Goal: Navigation & Orientation: Find specific page/section

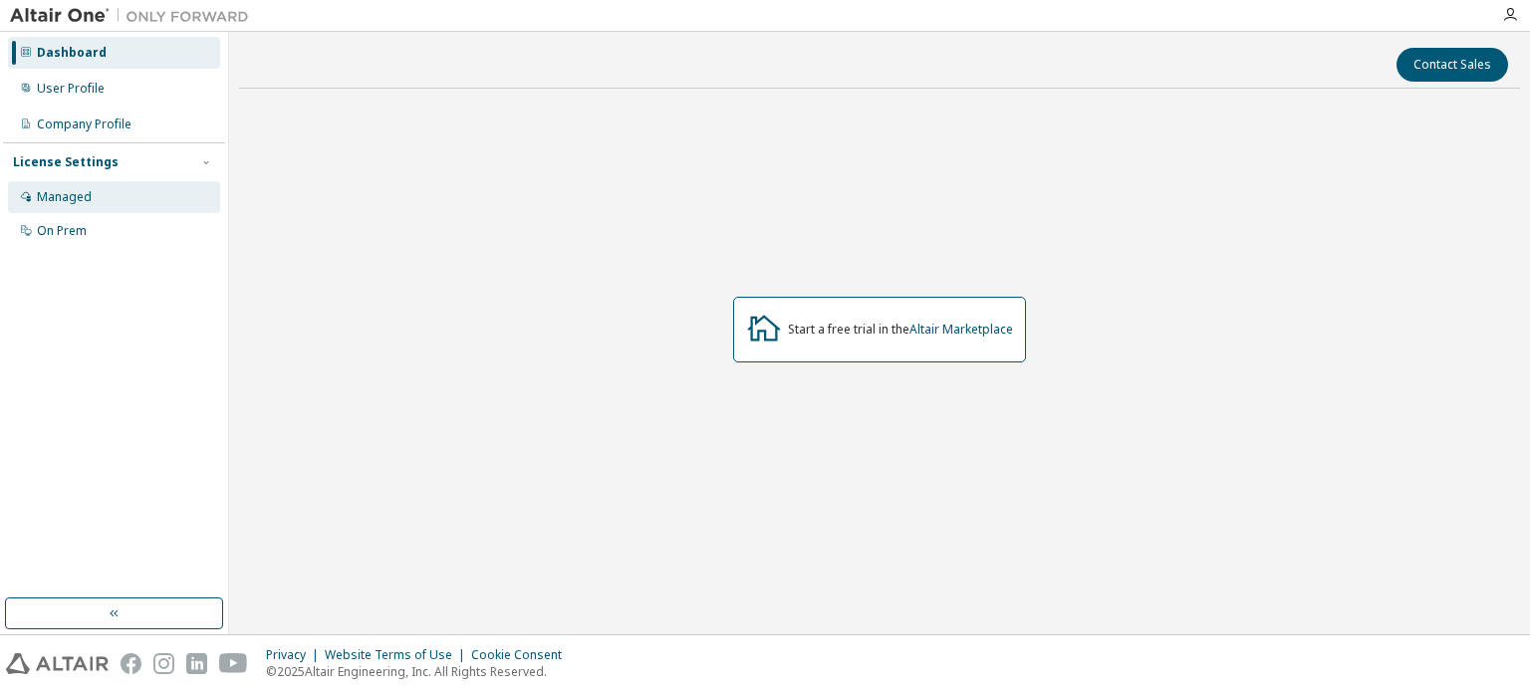
click at [104, 208] on div "Managed" at bounding box center [114, 197] width 212 height 32
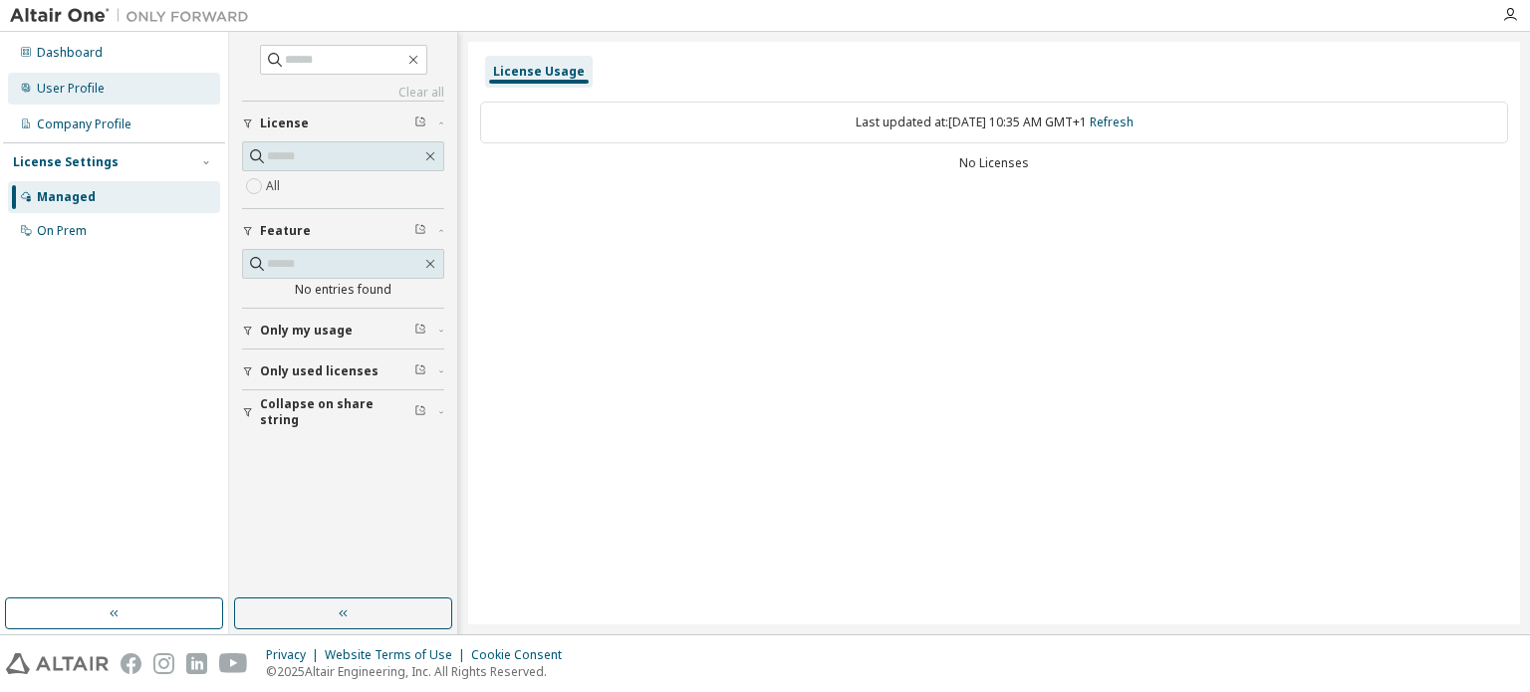
click at [79, 88] on div "User Profile" at bounding box center [71, 89] width 68 height 16
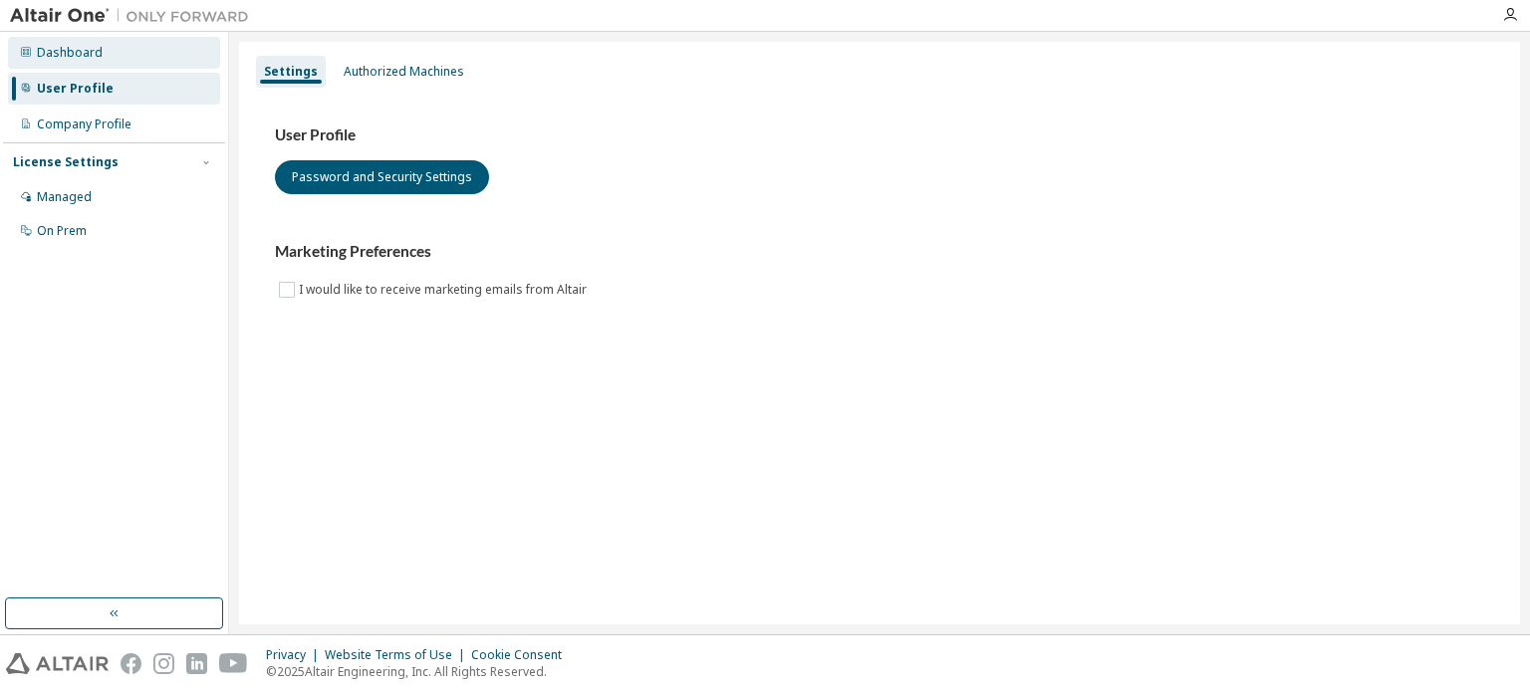
click at [91, 47] on div "Dashboard" at bounding box center [70, 53] width 66 height 16
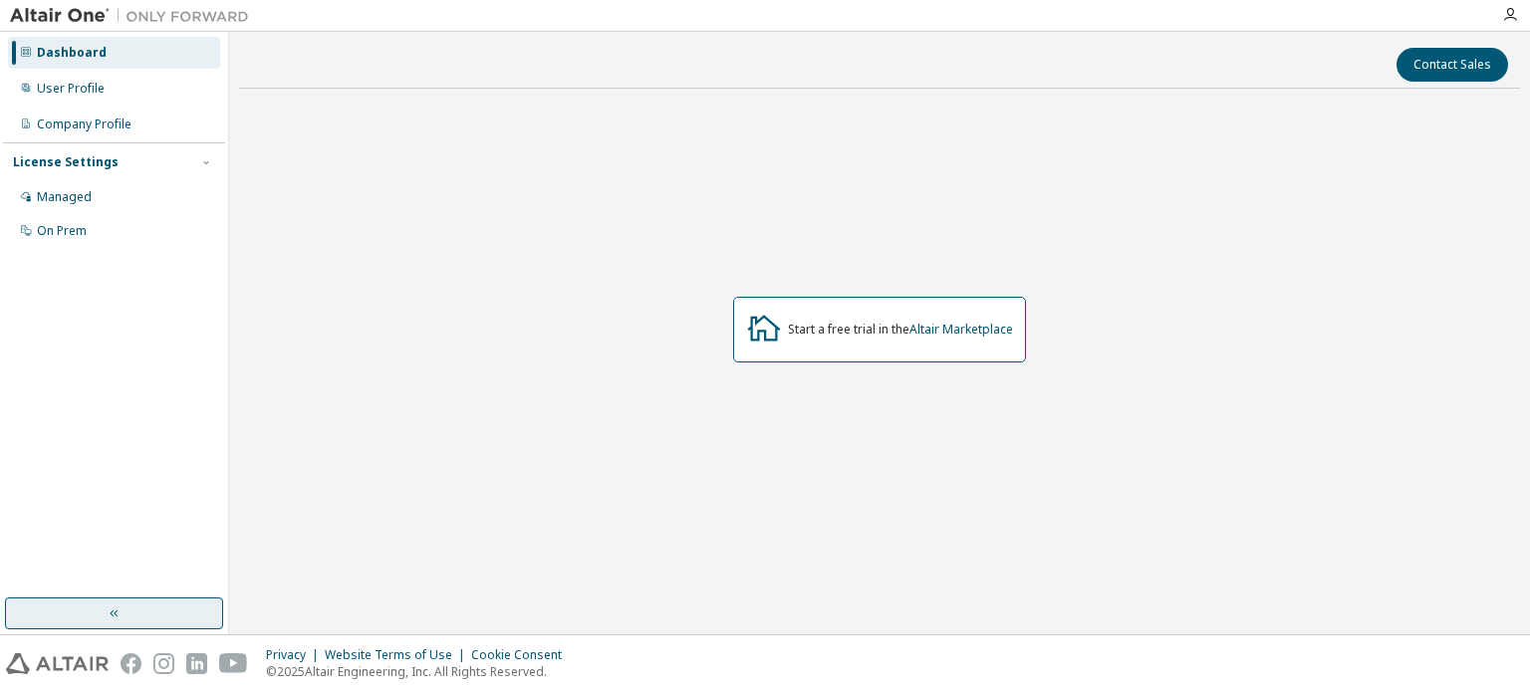
click at [168, 617] on button "button" at bounding box center [114, 614] width 218 height 32
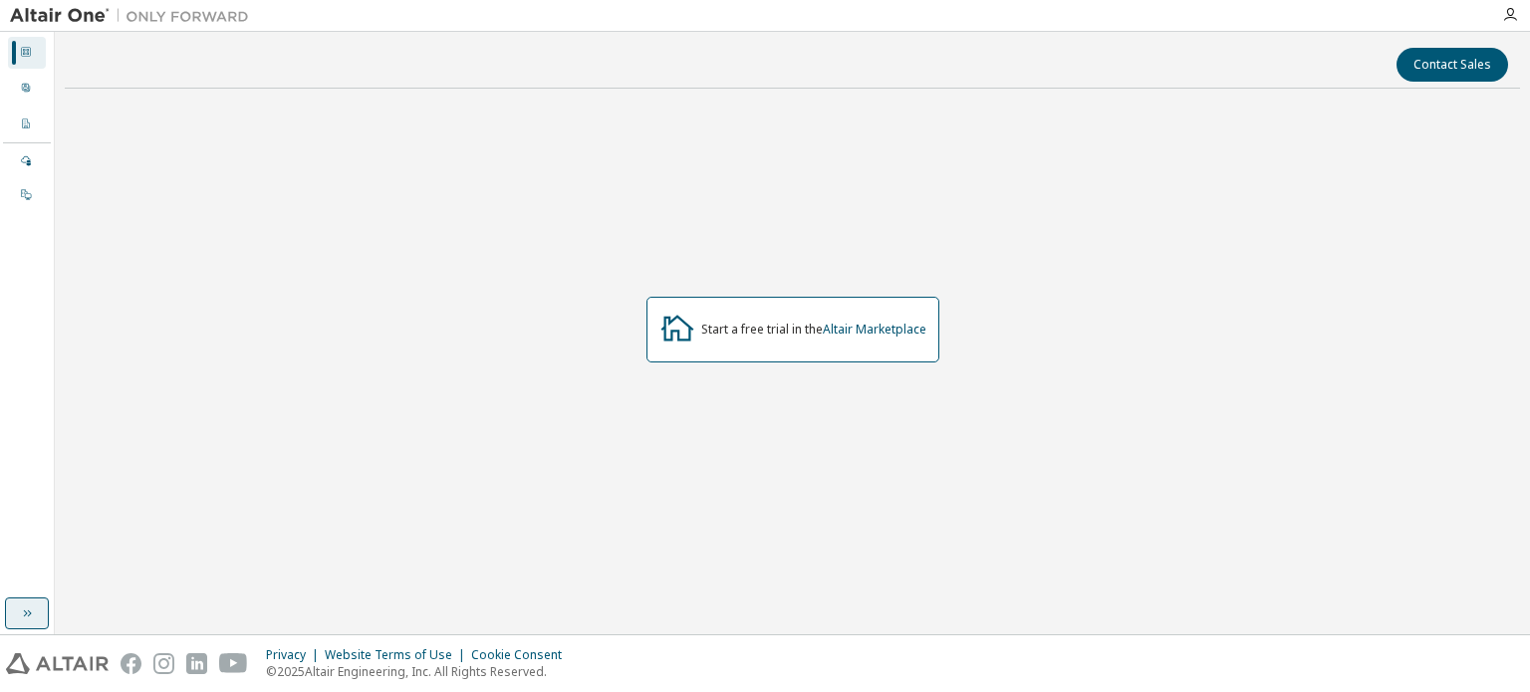
click at [168, 617] on div "Contact Sales Start a free trial in the Altair Marketplace" at bounding box center [793, 333] width 1456 height 583
click at [17, 92] on div "User Profile" at bounding box center [27, 89] width 38 height 32
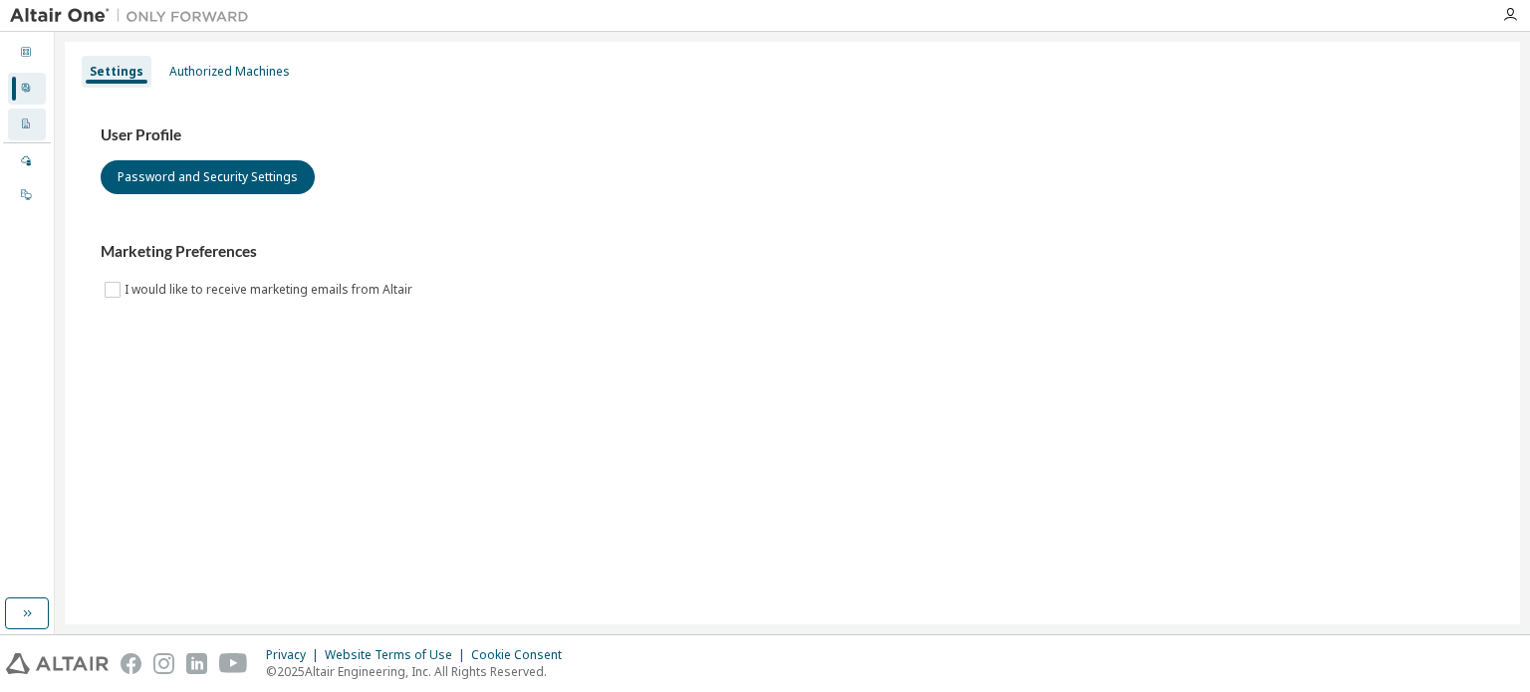
click at [31, 132] on div at bounding box center [26, 125] width 12 height 16
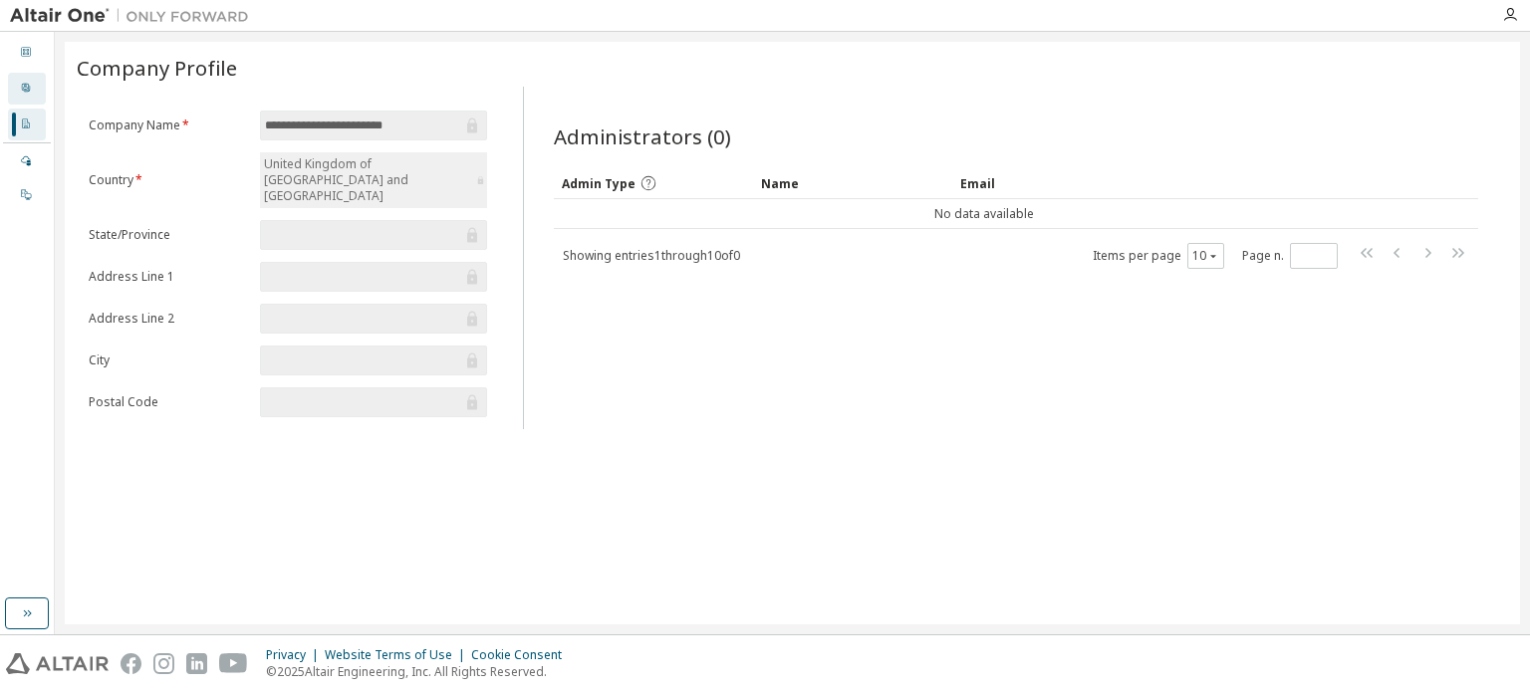
click at [45, 83] on div "User Profile" at bounding box center [27, 89] width 38 height 32
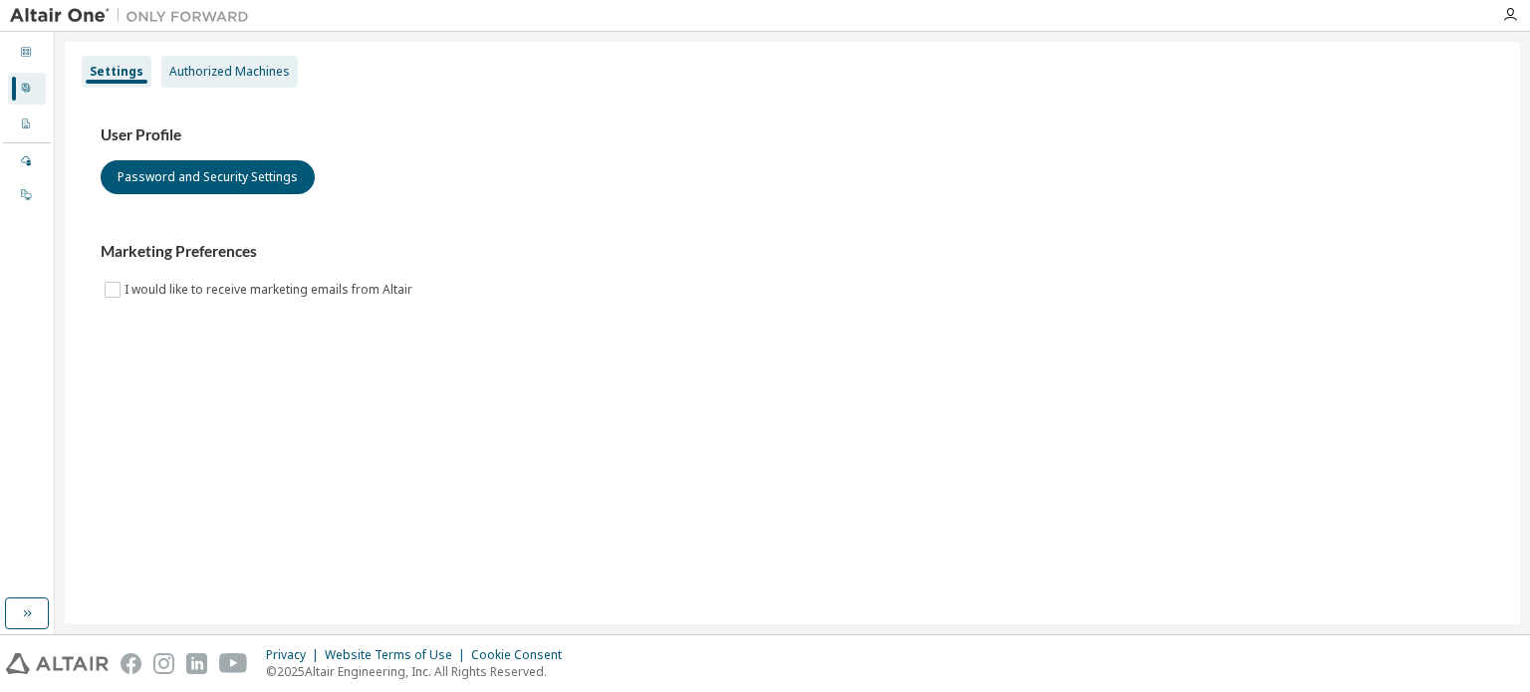
click at [218, 75] on div "Authorized Machines" at bounding box center [229, 72] width 121 height 16
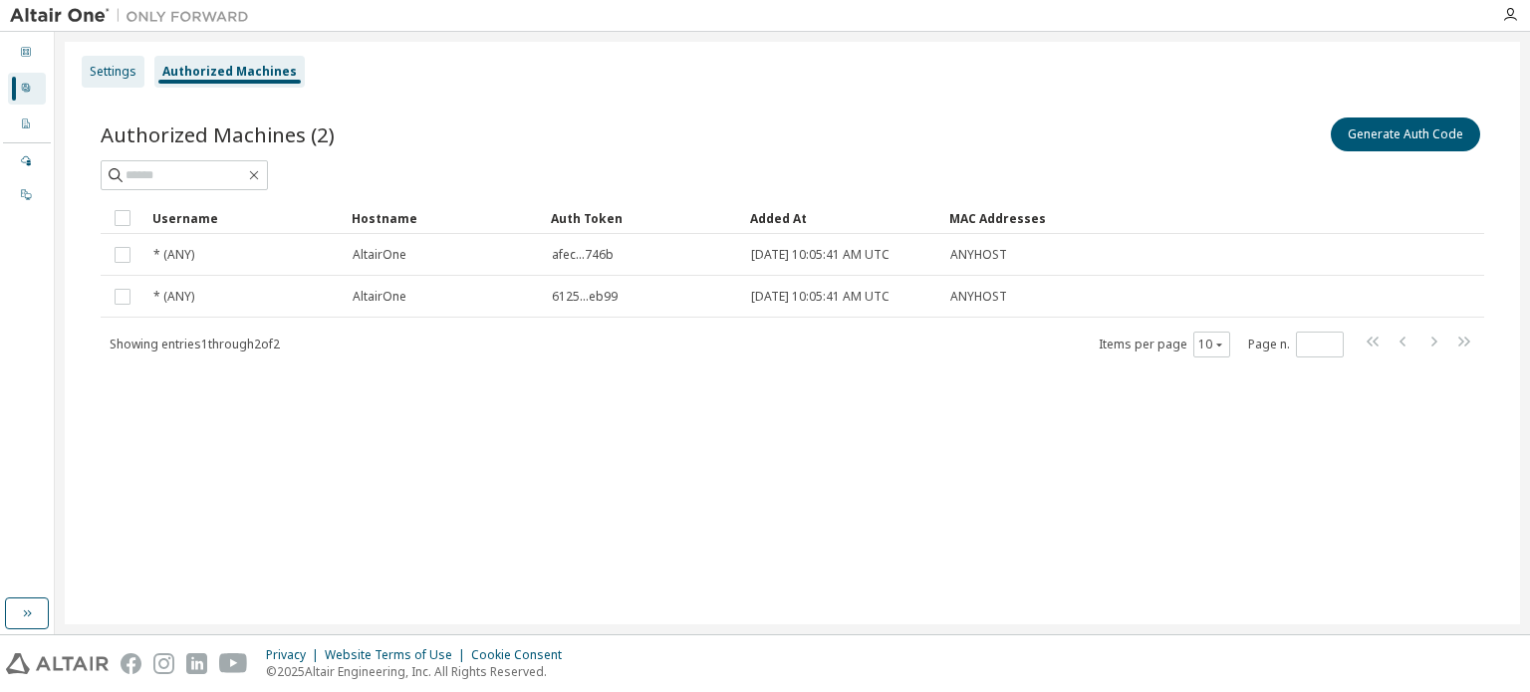
click at [132, 74] on div "Settings" at bounding box center [113, 72] width 47 height 16
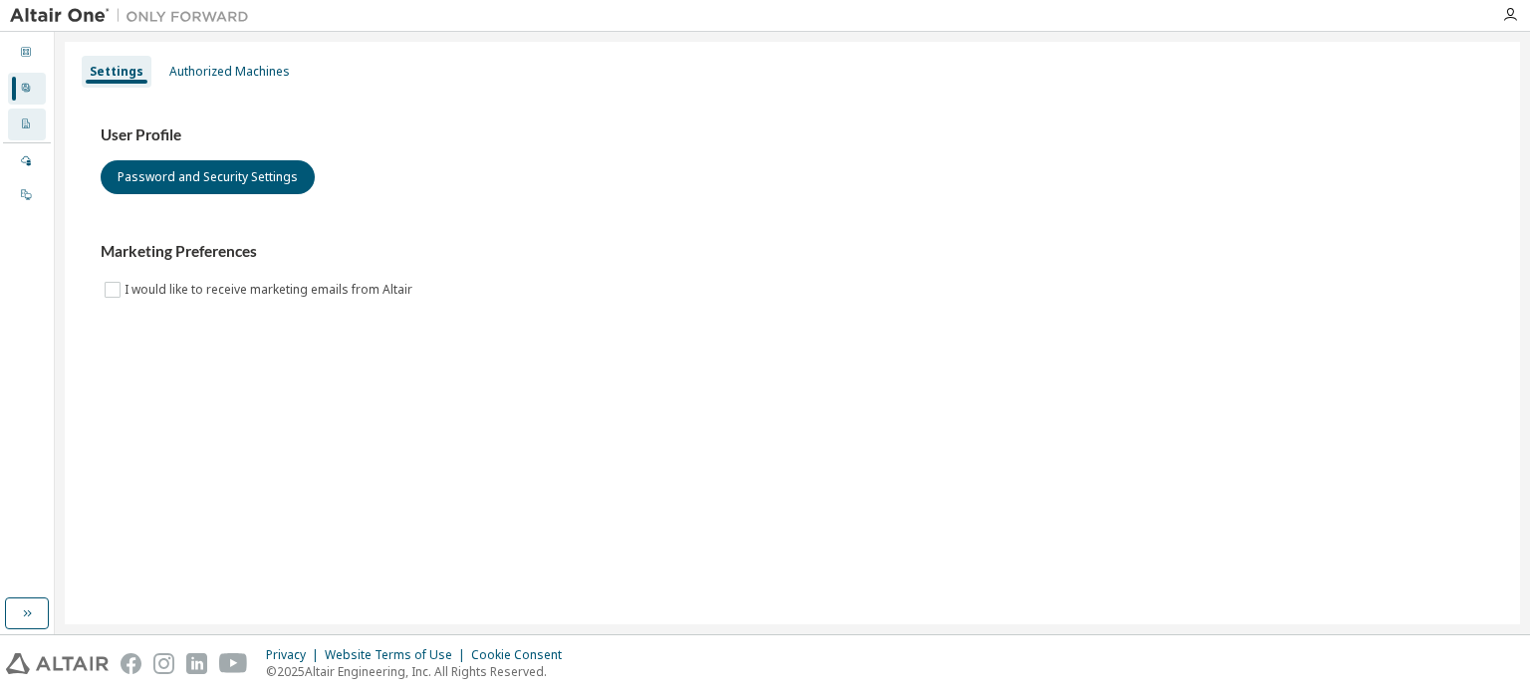
click at [31, 138] on div "Company Profile" at bounding box center [27, 125] width 38 height 32
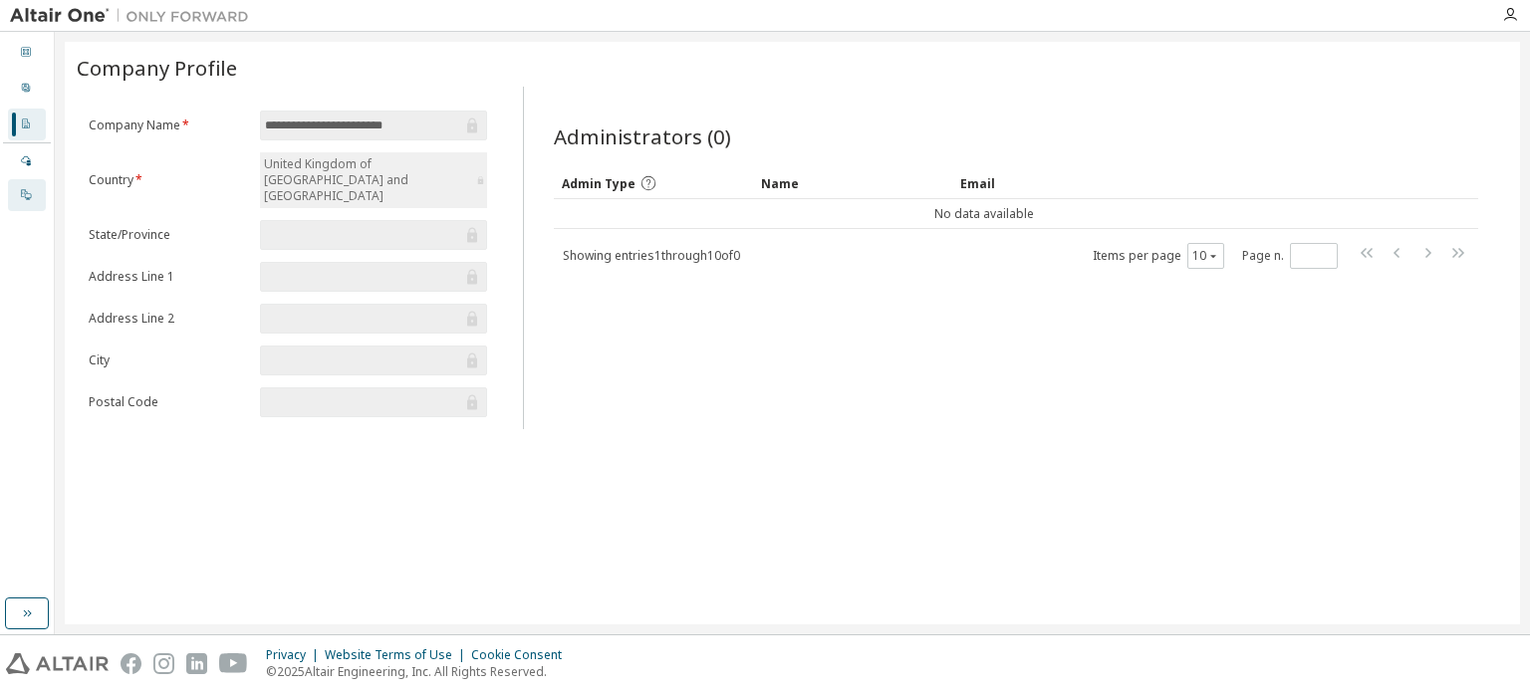
click at [30, 188] on icon at bounding box center [26, 194] width 12 height 12
